Goal: Task Accomplishment & Management: Use online tool/utility

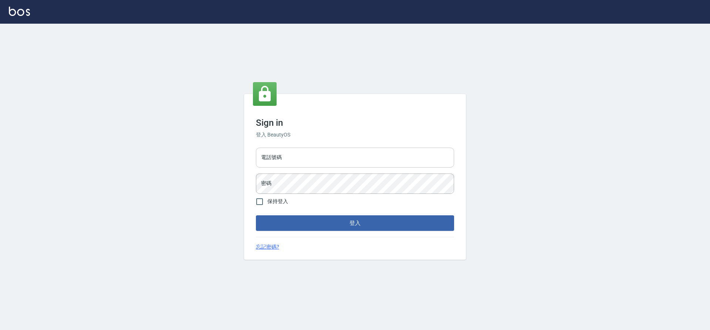
click at [283, 162] on input "電話號碼" at bounding box center [355, 158] width 198 height 20
type input "7805667"
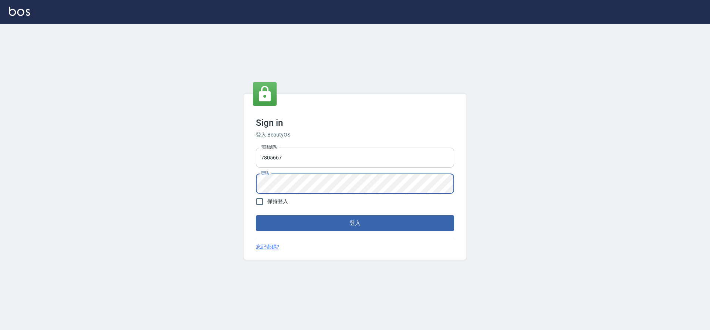
click at [315, 163] on input "7805667" at bounding box center [355, 158] width 198 height 20
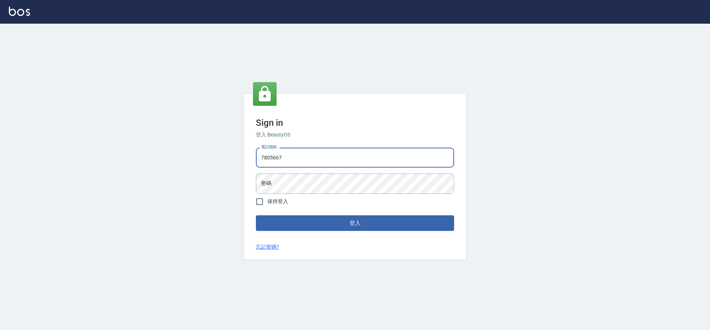
click at [315, 163] on input "7805667" at bounding box center [355, 158] width 198 height 20
click at [300, 159] on input "電話號碼" at bounding box center [355, 158] width 198 height 20
type input "7805667"
click at [301, 160] on input "7805667" at bounding box center [355, 158] width 198 height 20
drag, startPoint x: 301, startPoint y: 160, endPoint x: 289, endPoint y: 166, distance: 13.4
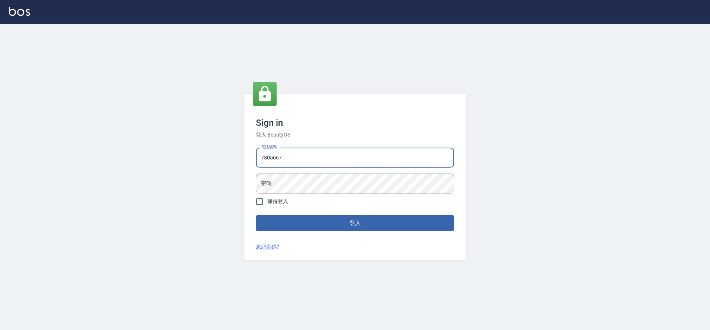
click at [289, 166] on input "7805667" at bounding box center [355, 158] width 198 height 20
click at [277, 158] on input "7805667" at bounding box center [355, 158] width 198 height 20
drag, startPoint x: 284, startPoint y: 158, endPoint x: 269, endPoint y: 157, distance: 14.8
click at [269, 157] on input "7805667" at bounding box center [355, 158] width 198 height 20
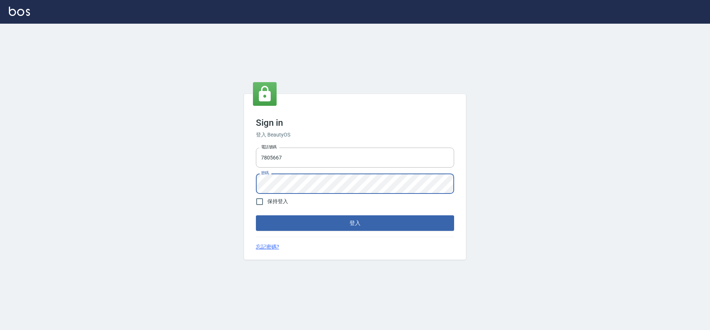
click at [300, 170] on div "電話號碼 [PHONE_NUMBER] 電話號碼 密碼 密碼" at bounding box center [355, 171] width 204 height 52
click at [275, 162] on input "7805667" at bounding box center [355, 158] width 198 height 20
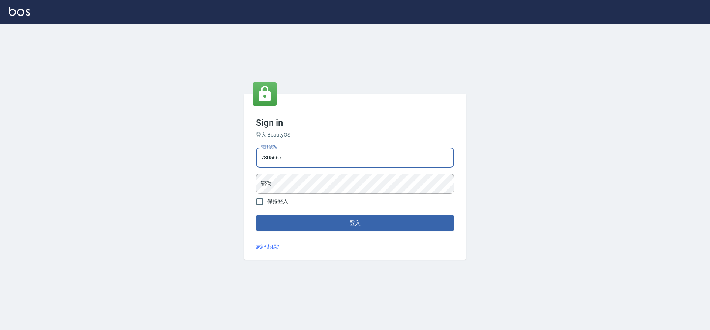
drag, startPoint x: 271, startPoint y: 159, endPoint x: 305, endPoint y: 163, distance: 33.8
click at [305, 163] on input "7805667" at bounding box center [355, 158] width 198 height 20
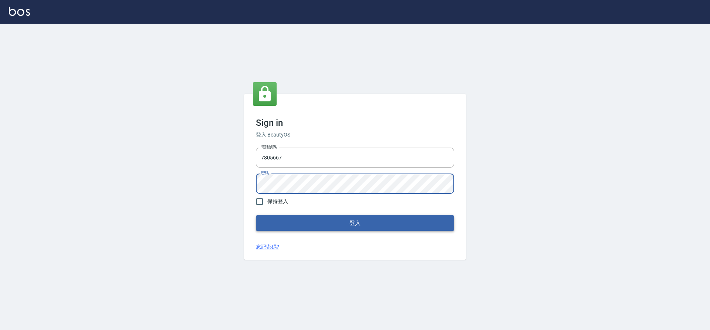
click at [298, 230] on button "登入" at bounding box center [355, 223] width 198 height 16
